Goal: Task Accomplishment & Management: Use online tool/utility

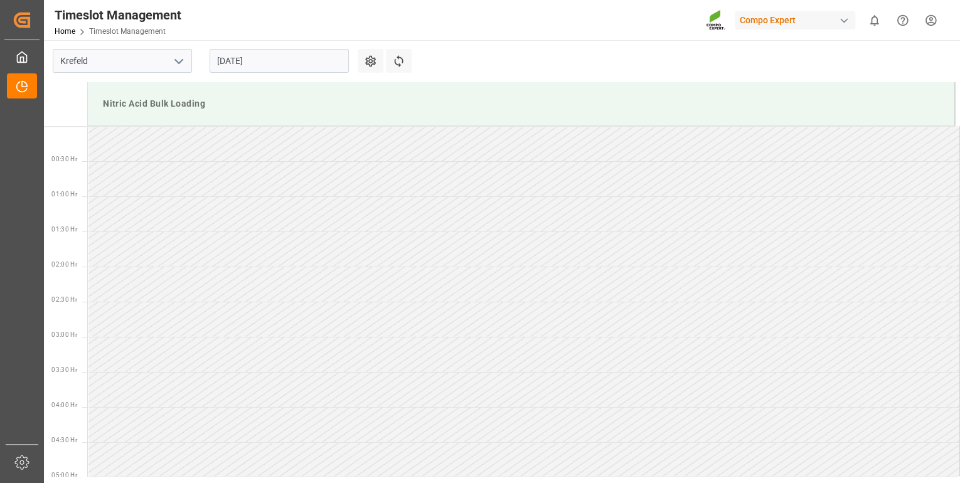
scroll to position [785, 0]
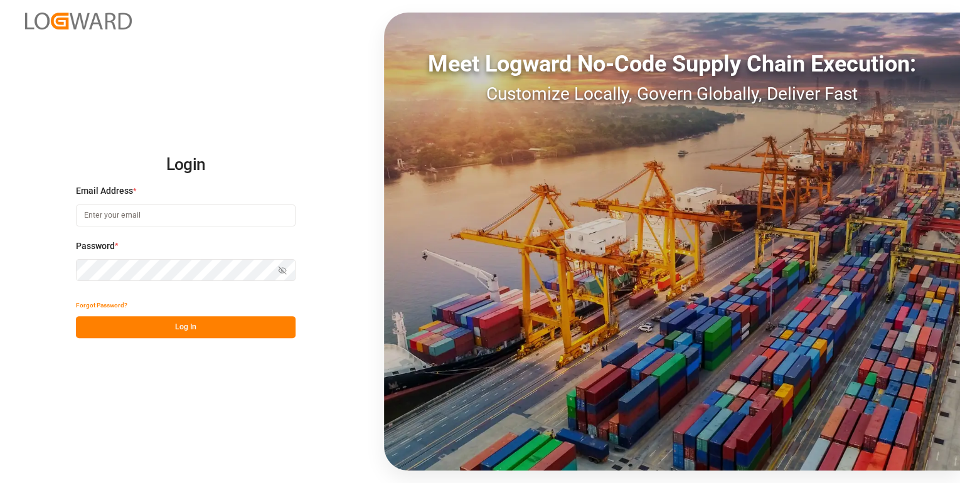
type input "[PERSON_NAME][EMAIL_ADDRESS][PERSON_NAME][DOMAIN_NAME]"
click at [203, 326] on button "Log In" at bounding box center [186, 327] width 220 height 22
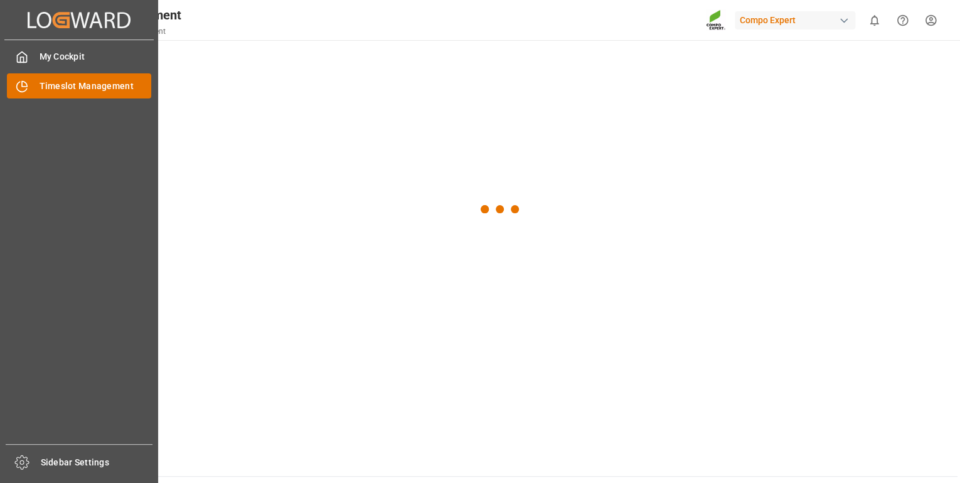
click at [75, 87] on span "Timeslot Management" at bounding box center [96, 86] width 112 height 13
type input "Krefeld"
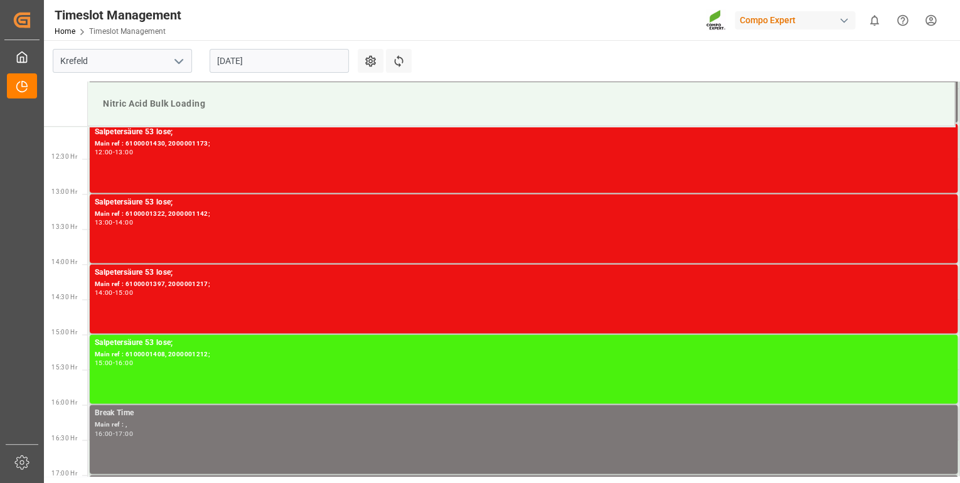
scroll to position [845, 0]
